Goal: Task Accomplishment & Management: Complete application form

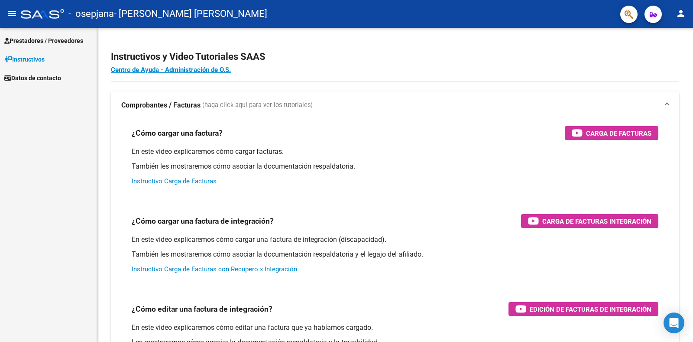
click at [57, 42] on span "Prestadores / Proveedores" at bounding box center [43, 41] width 79 height 10
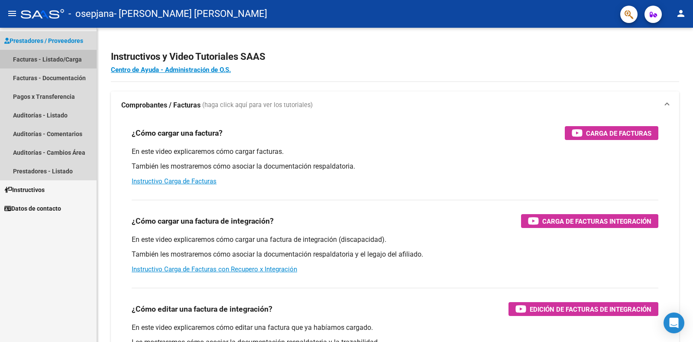
click at [56, 56] on link "Facturas - Listado/Carga" at bounding box center [48, 59] width 97 height 19
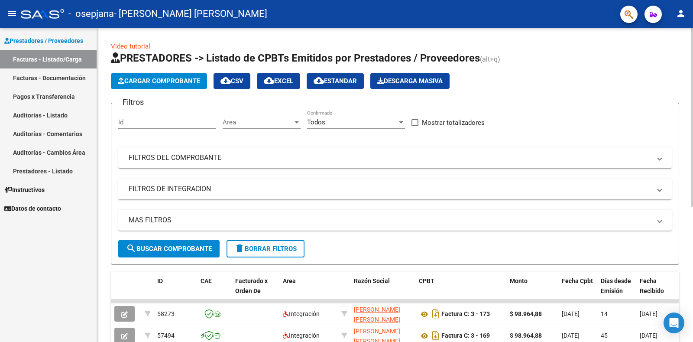
click at [164, 77] on span "Cargar Comprobante" at bounding box center [159, 81] width 82 height 8
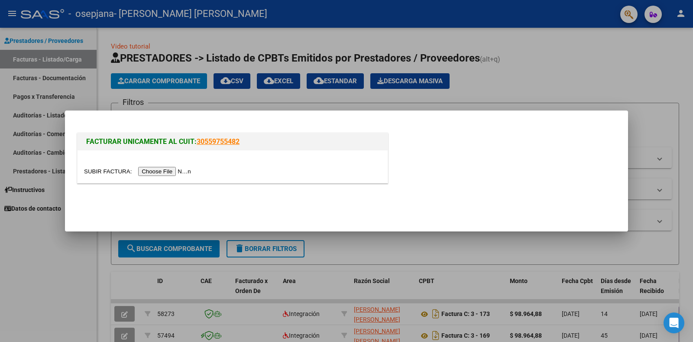
click at [164, 169] on input "file" at bounding box center [139, 171] width 110 height 9
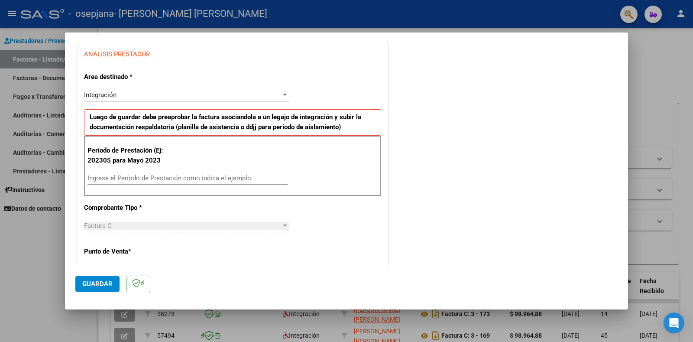
scroll to position [173, 0]
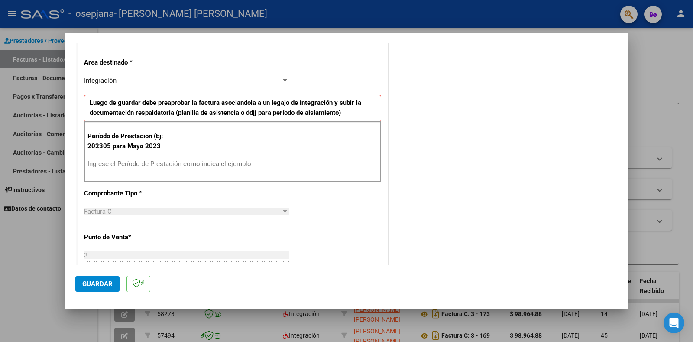
click at [161, 165] on input "Ingrese el Período de Prestación como indica el ejemplo" at bounding box center [187, 164] width 200 height 8
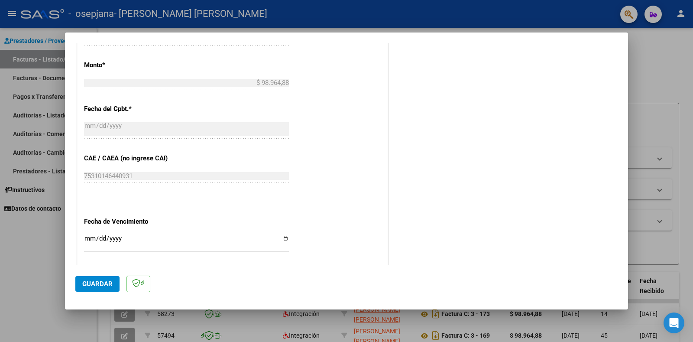
scroll to position [476, 0]
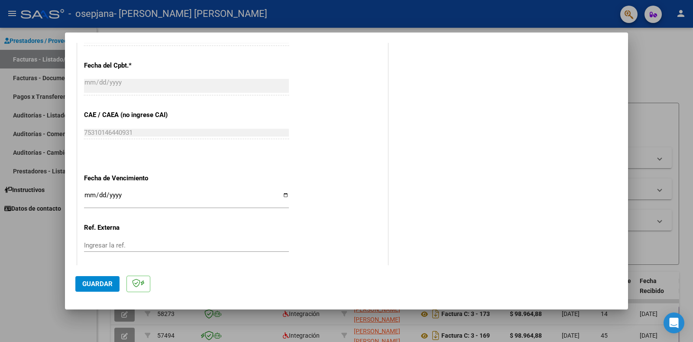
type input "202507"
click at [282, 191] on input "Ingresar la fecha" at bounding box center [186, 198] width 205 height 14
type input "[DATE]"
click at [105, 284] on span "Guardar" at bounding box center [97, 284] width 30 height 8
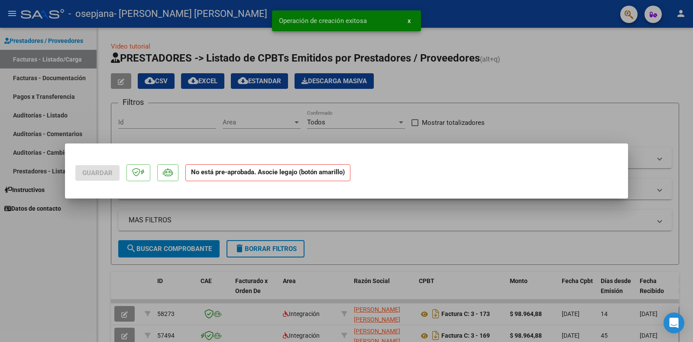
scroll to position [0, 0]
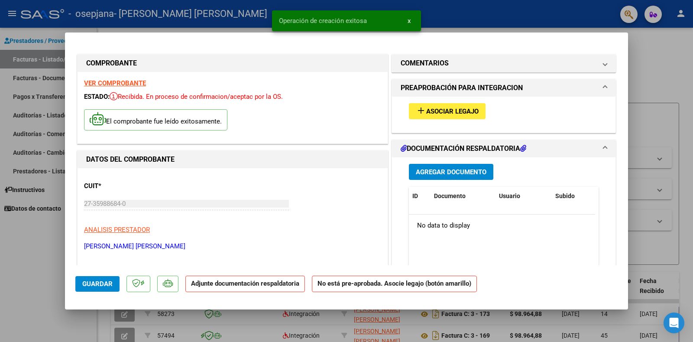
click at [455, 108] on span "Asociar Legajo" at bounding box center [452, 111] width 52 height 8
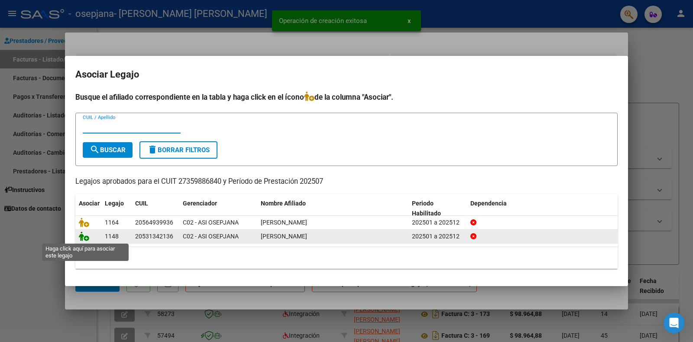
click at [85, 237] on icon at bounding box center [84, 236] width 10 height 10
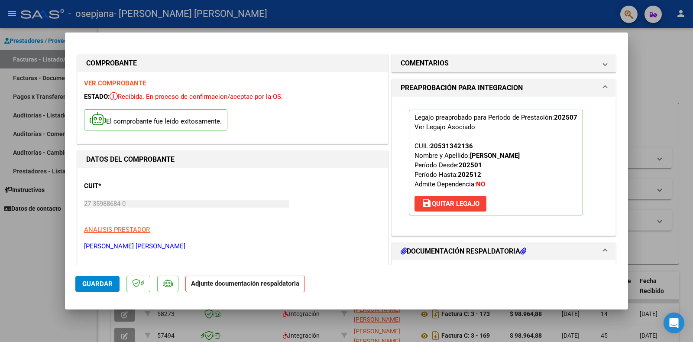
scroll to position [130, 0]
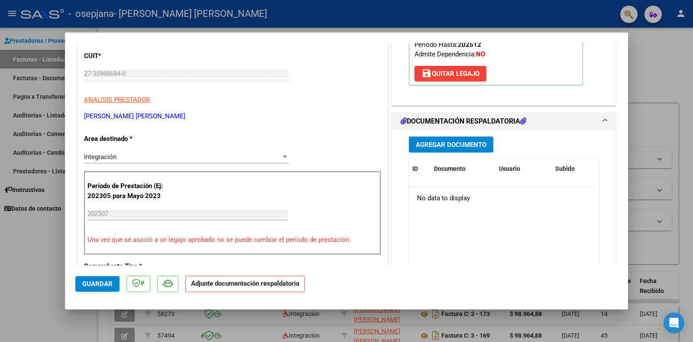
click at [459, 145] on span "Agregar Documento" at bounding box center [451, 145] width 71 height 8
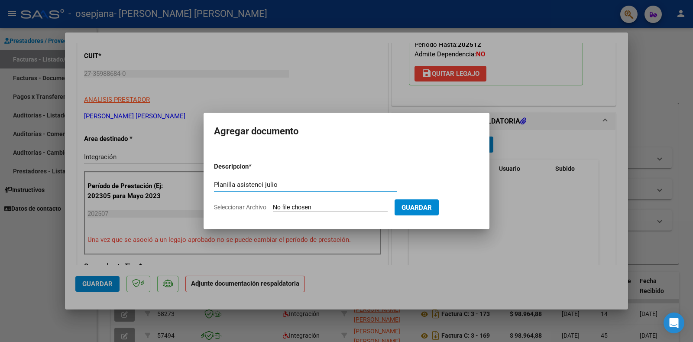
click at [263, 184] on input "Planilla asistenci julio" at bounding box center [305, 185] width 183 height 8
type input "Planilla asistencia julio"
click at [415, 209] on span "Guardar" at bounding box center [416, 208] width 30 height 8
click at [305, 206] on input "Seleccionar Archivo" at bounding box center [330, 208] width 115 height 8
type input "C:\fakepath\planilla [PERSON_NAME] 07.pdf"
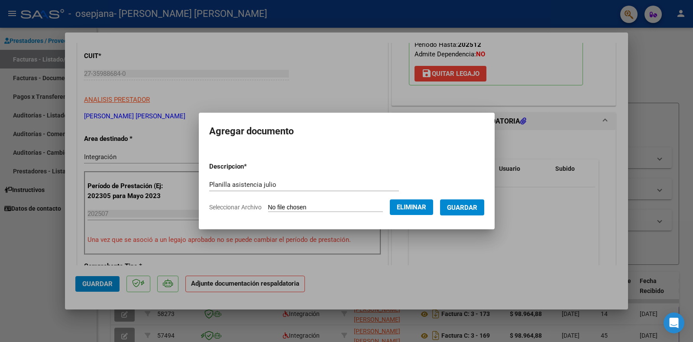
click at [459, 207] on span "Guardar" at bounding box center [462, 208] width 30 height 8
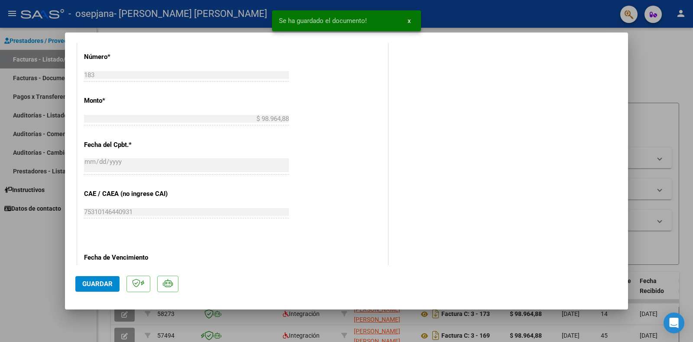
scroll to position [433, 0]
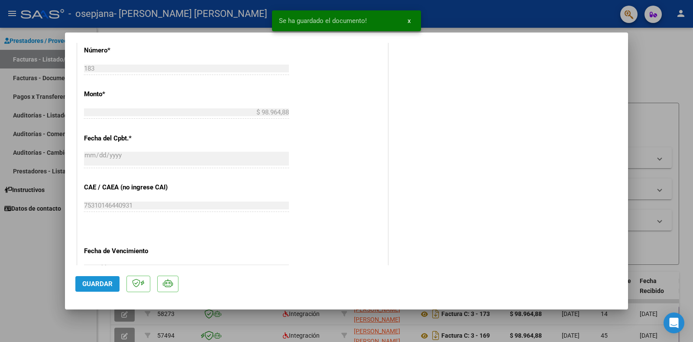
click at [96, 287] on span "Guardar" at bounding box center [97, 284] width 30 height 8
click at [408, 22] on span "x" at bounding box center [409, 21] width 3 height 8
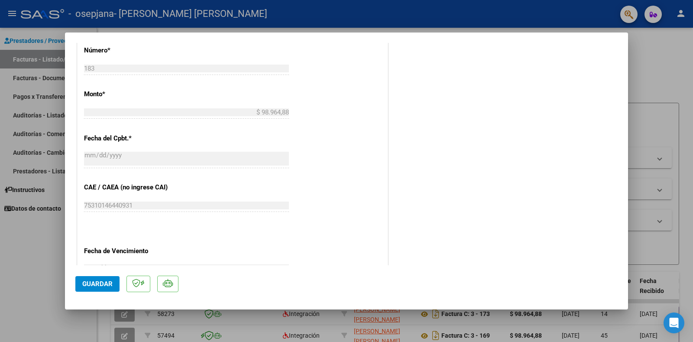
click at [637, 47] on div at bounding box center [346, 171] width 693 height 342
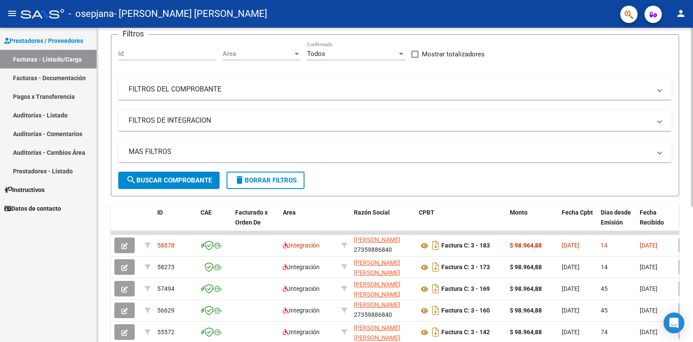
scroll to position [0, 0]
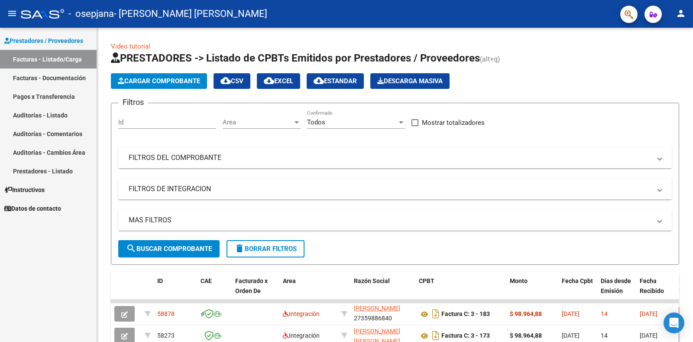
click at [680, 14] on mat-icon "person" at bounding box center [681, 13] width 10 height 10
click at [664, 55] on button "exit_to_app Salir" at bounding box center [663, 57] width 53 height 21
